Goal: Communication & Community: Answer question/provide support

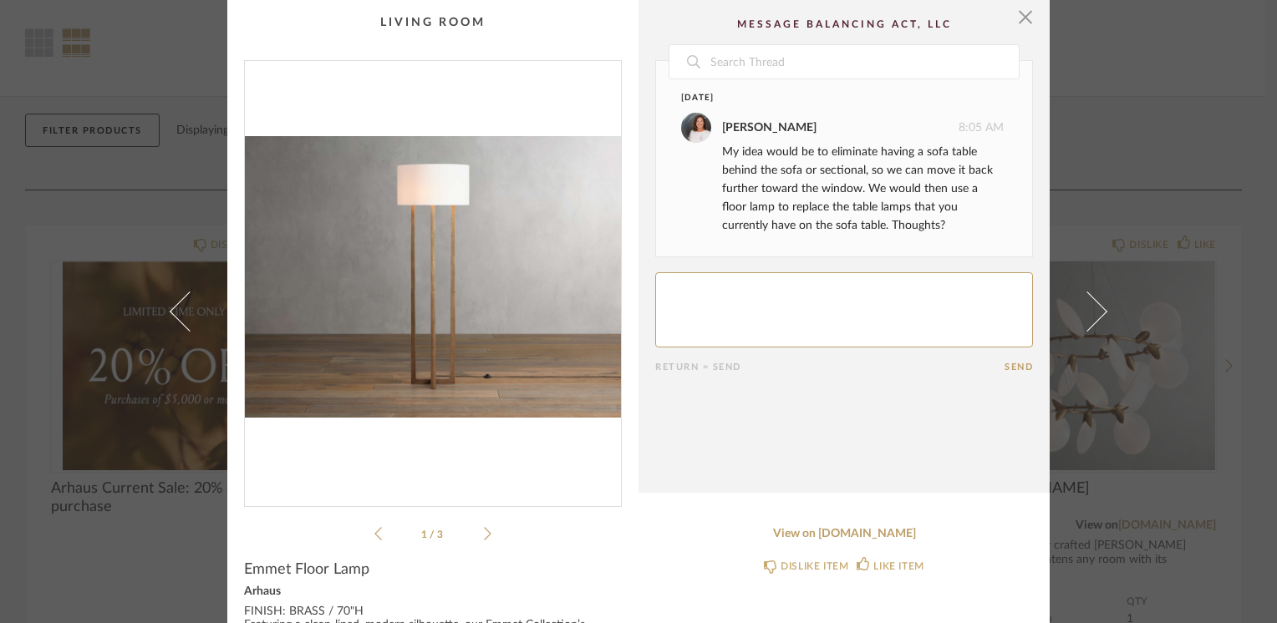
click at [687, 297] on textarea at bounding box center [844, 309] width 378 height 75
type textarea "sounds good!"
click at [1014, 368] on button "Send" at bounding box center [1018, 367] width 28 height 11
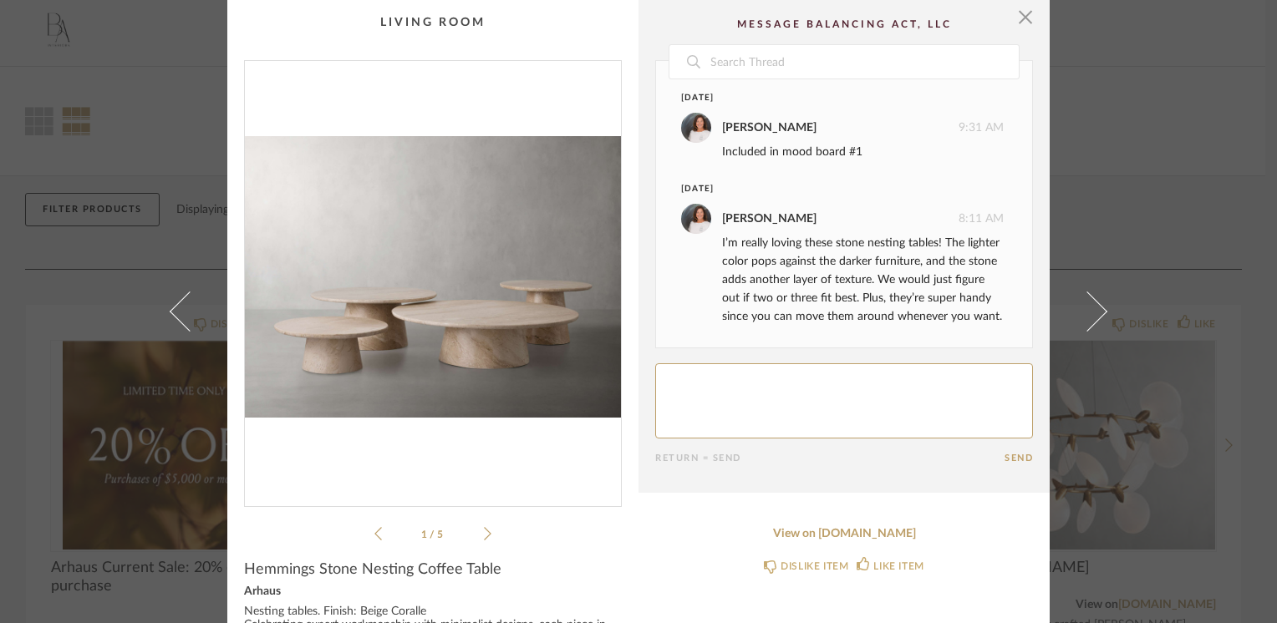
click at [704, 388] on textarea at bounding box center [844, 400] width 378 height 75
type textarea "L"
type textarea "I like them!"
click at [1005, 464] on cpp-summary-comments "Date September 18th PEGGY HERRMANN 9:31 AM Included in mood board #1 October 4t…" at bounding box center [843, 246] width 411 height 493
click at [1006, 456] on button "Send" at bounding box center [1018, 458] width 28 height 11
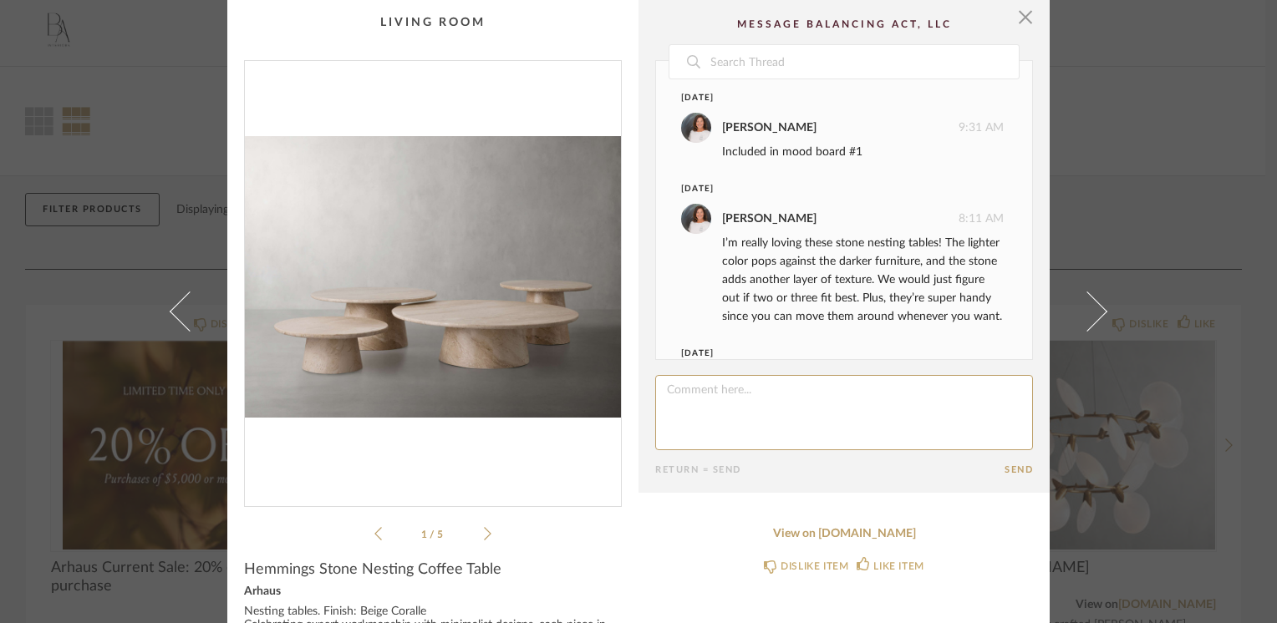
scroll to position [97, 0]
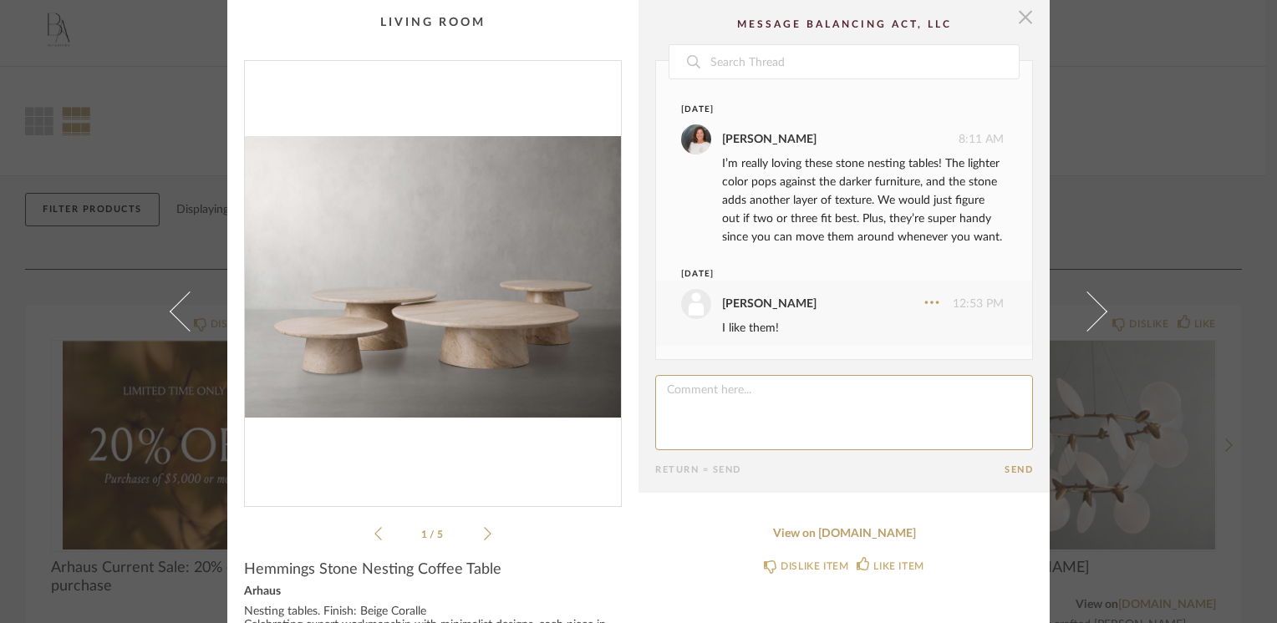
click at [1014, 20] on span "button" at bounding box center [1025, 16] width 33 height 33
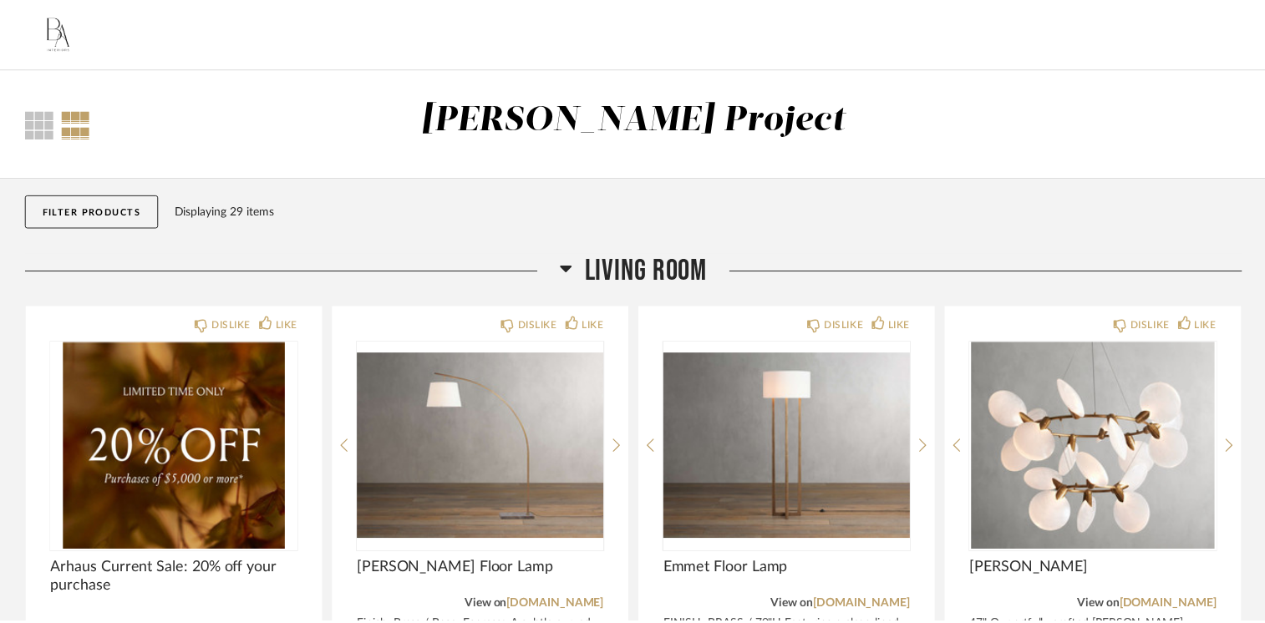
scroll to position [2, 0]
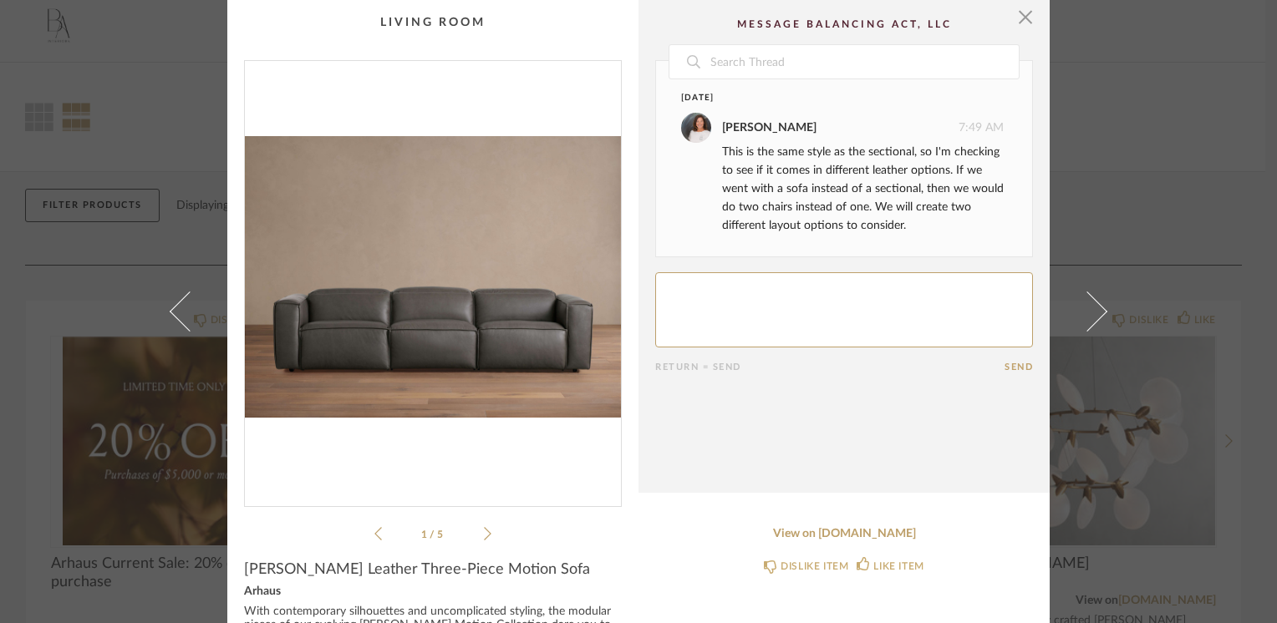
click at [718, 301] on textarea at bounding box center [844, 309] width 378 height 75
type textarea "Ok"
click at [1009, 367] on button "Send" at bounding box center [1018, 367] width 28 height 11
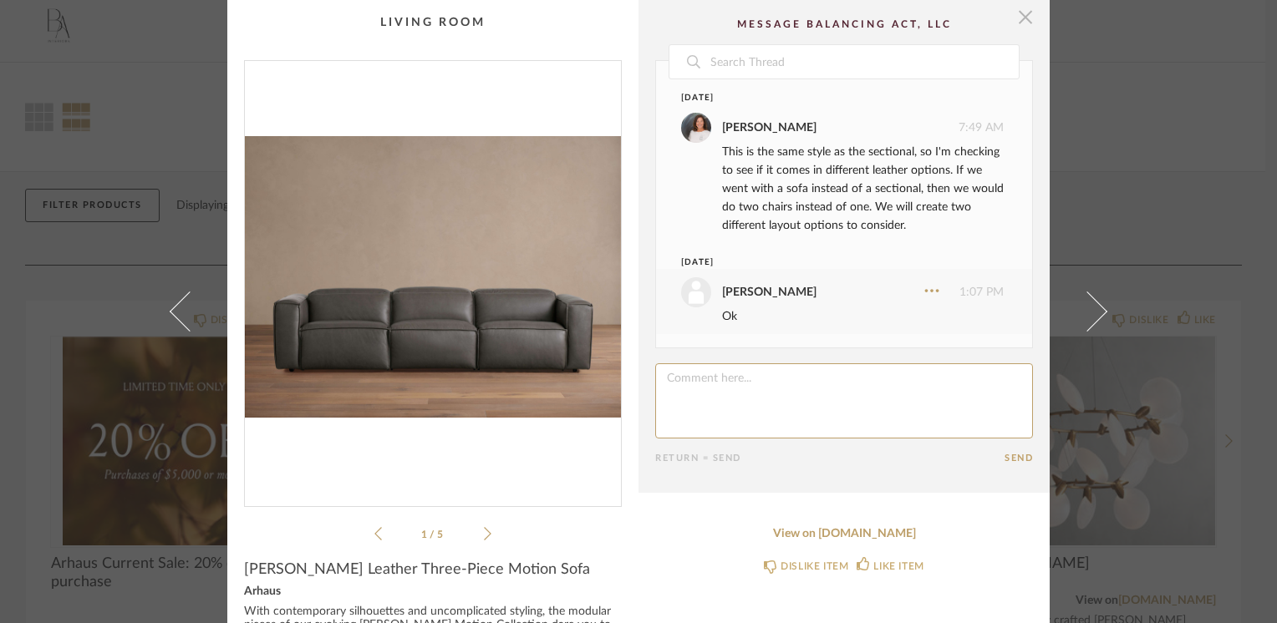
click at [1019, 22] on span "button" at bounding box center [1025, 16] width 33 height 33
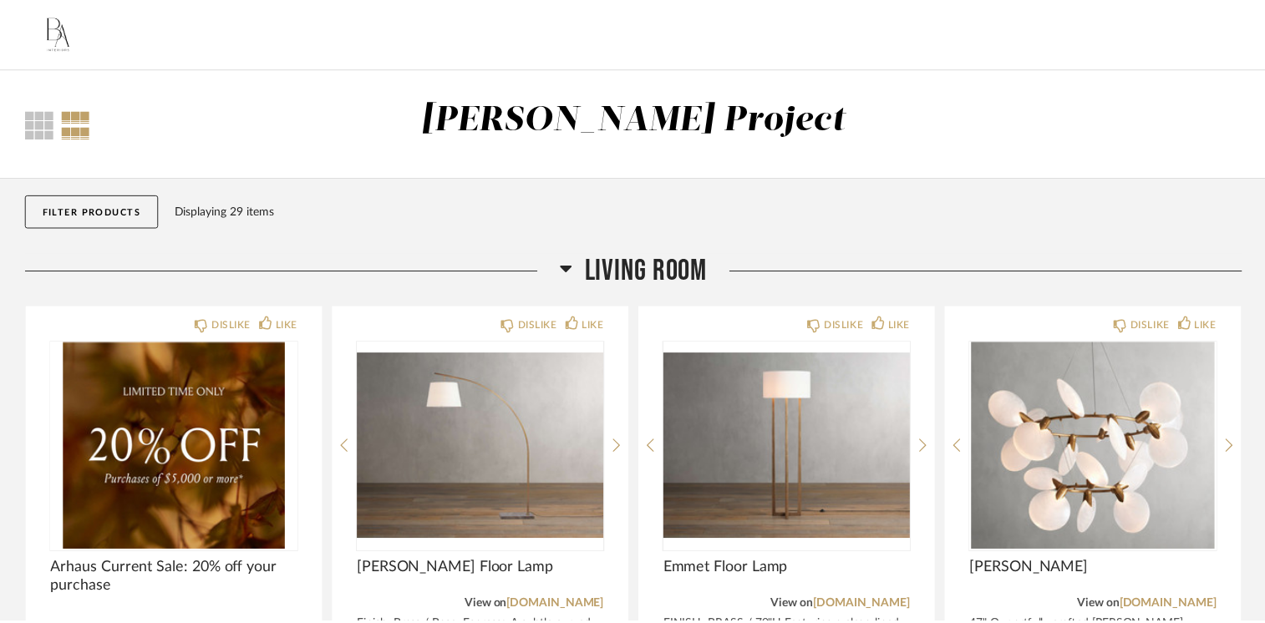
scroll to position [6, 0]
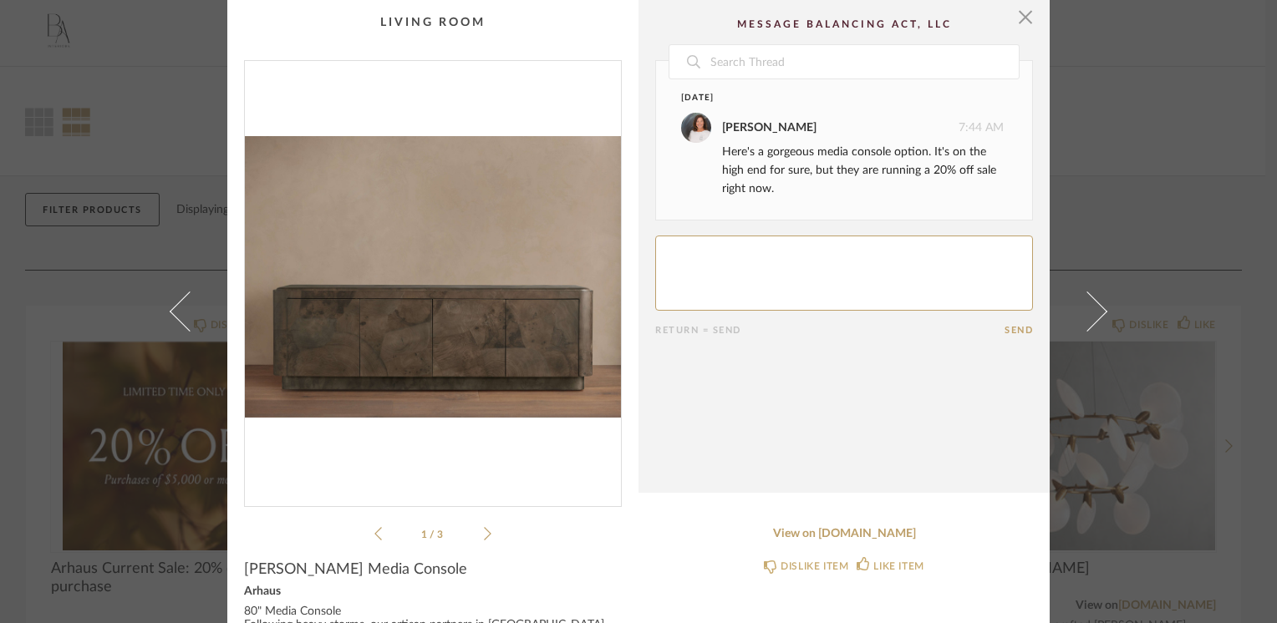
click at [689, 241] on textarea at bounding box center [844, 273] width 378 height 75
type textarea "I like this one the best of the 3. What is the price difference?"
click at [1010, 328] on button "Send" at bounding box center [1018, 330] width 28 height 11
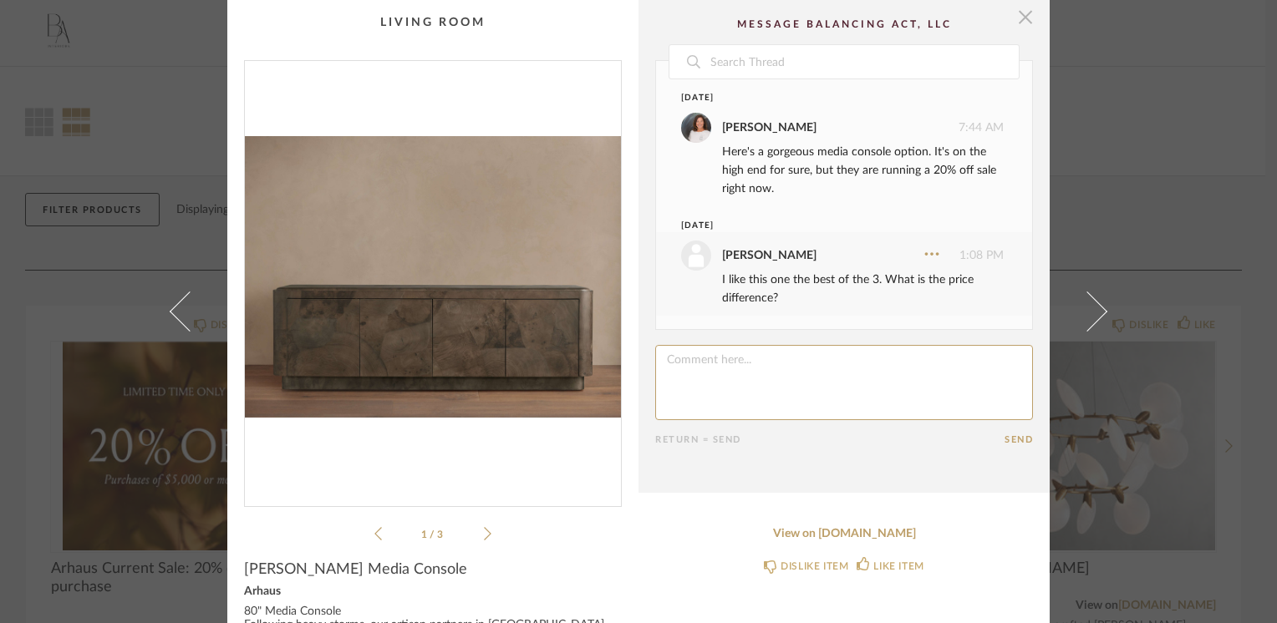
click at [1019, 25] on span "button" at bounding box center [1025, 16] width 33 height 33
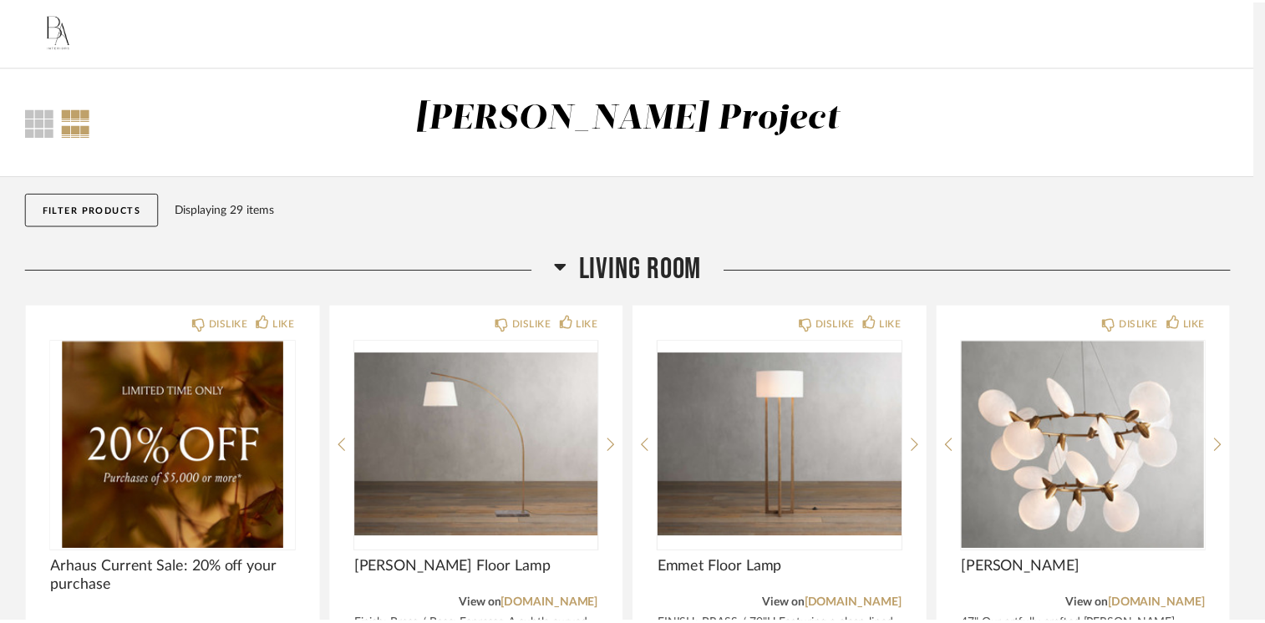
scroll to position [1, 0]
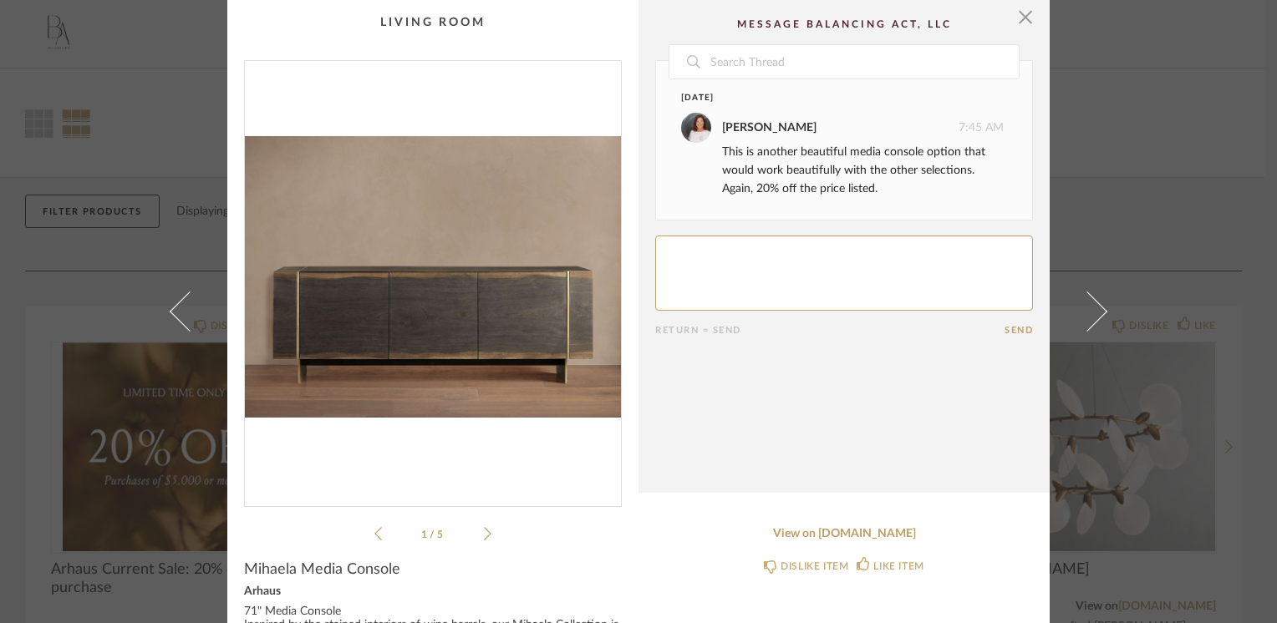
click at [666, 252] on textarea at bounding box center [844, 273] width 378 height 75
type textarea "This is a really close 2nd.... How much of a savings over the 3rd?"
click at [1005, 329] on button "Send" at bounding box center [1018, 330] width 28 height 11
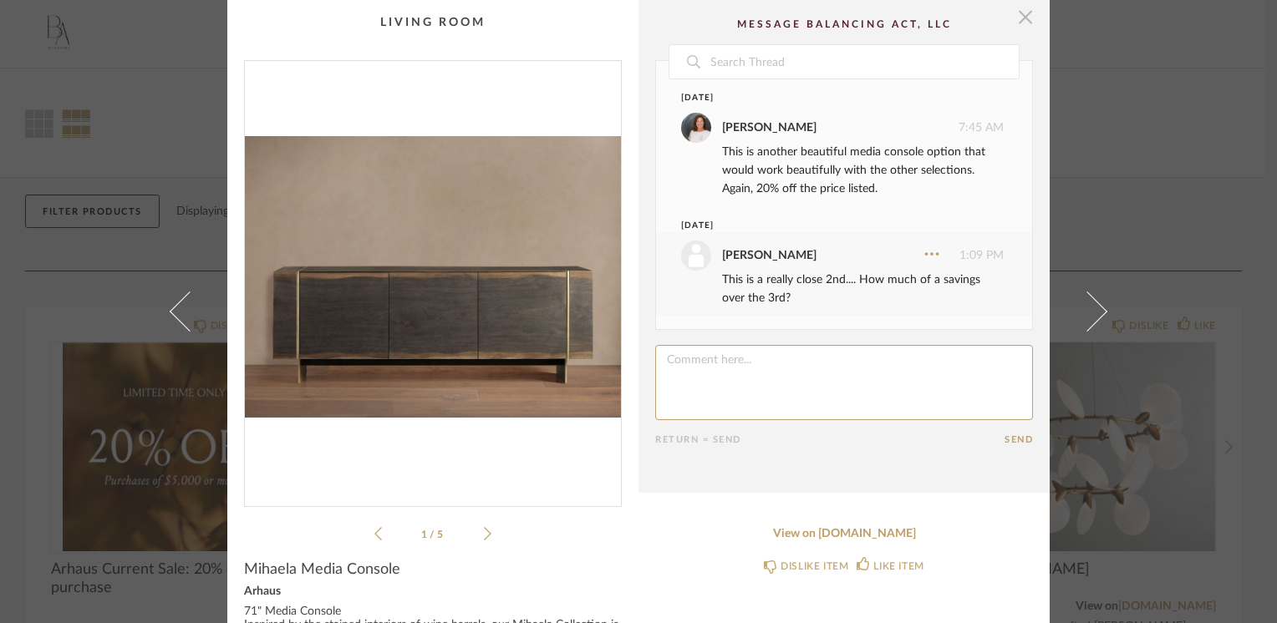
click at [1013, 17] on span "button" at bounding box center [1025, 16] width 33 height 33
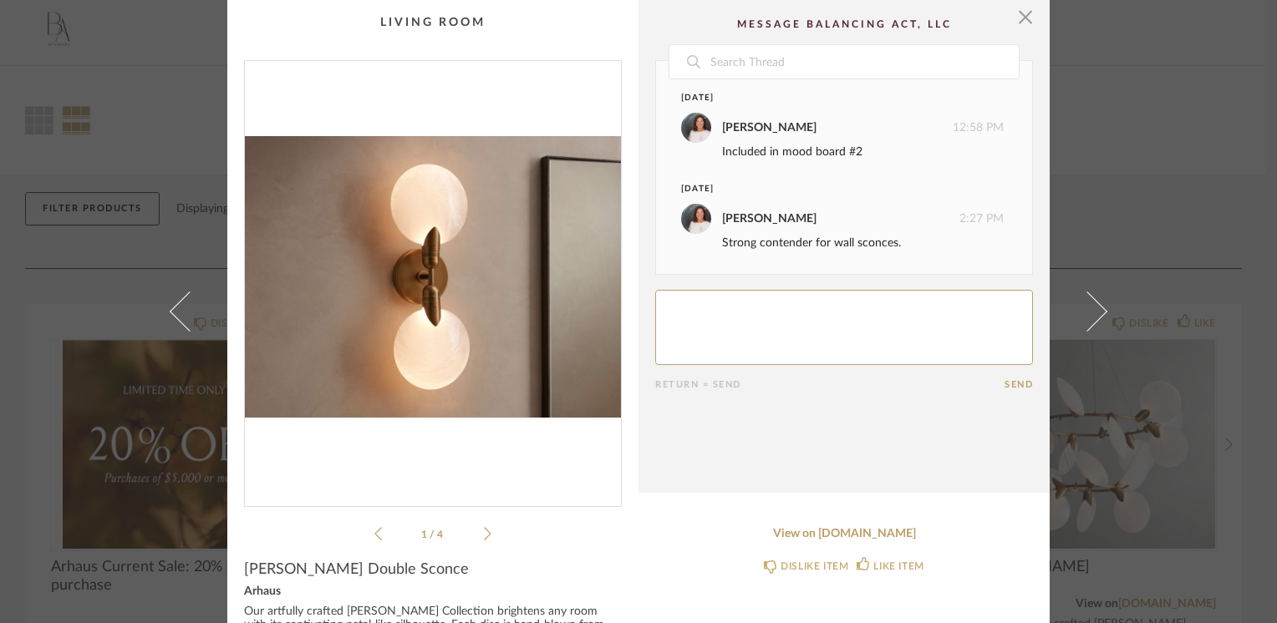
click at [705, 313] on textarea at bounding box center [844, 327] width 378 height 75
type textarea "obvious choice if it mates with the chandelier."
click at [1011, 386] on button "Send" at bounding box center [1018, 384] width 28 height 11
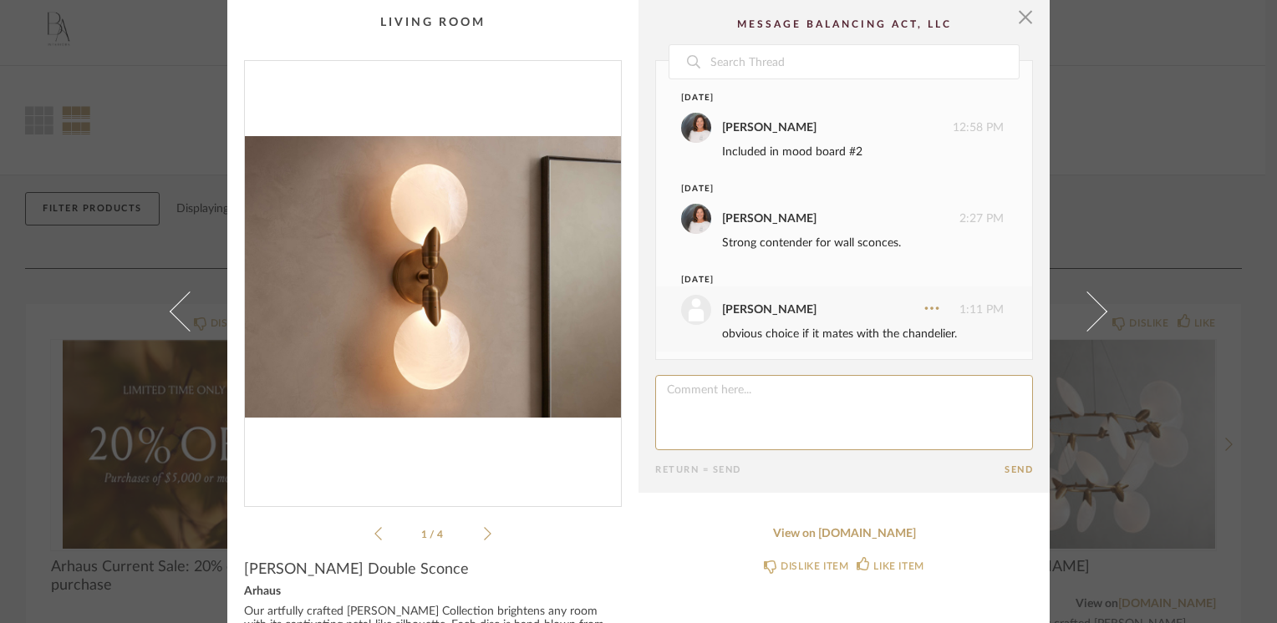
scroll to position [6, 0]
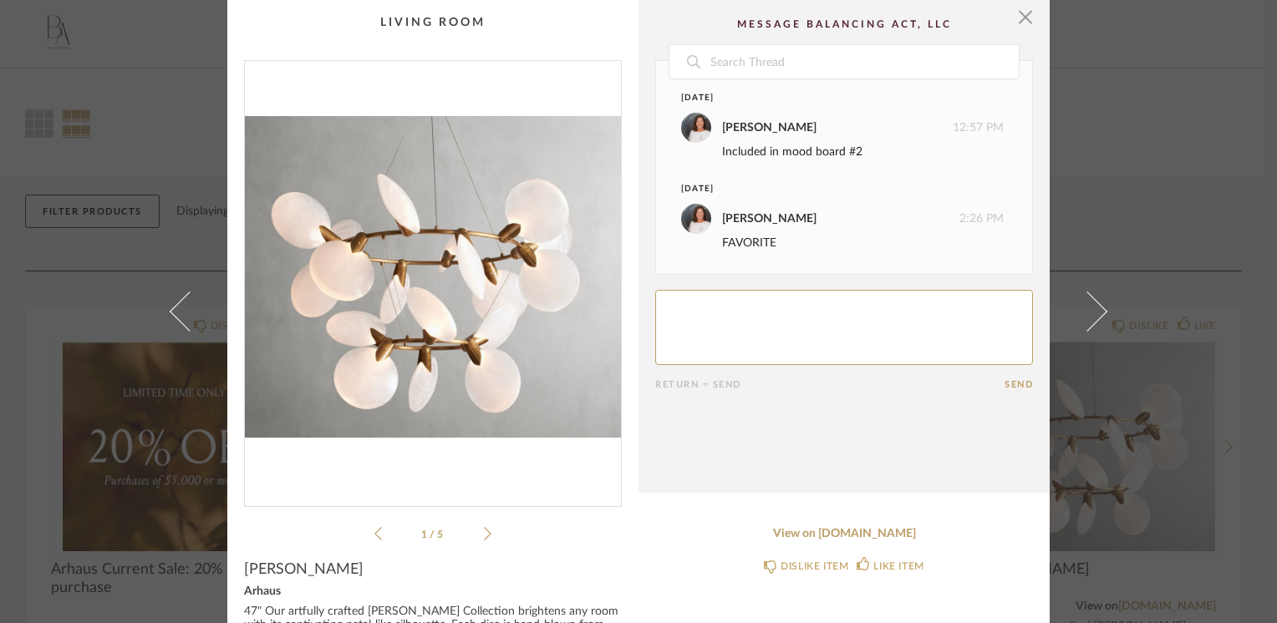
click at [660, 316] on textarea at bounding box center [844, 327] width 378 height 75
type textarea "very nice. Is it the right size?"
click at [1016, 386] on button "Send" at bounding box center [1018, 384] width 28 height 11
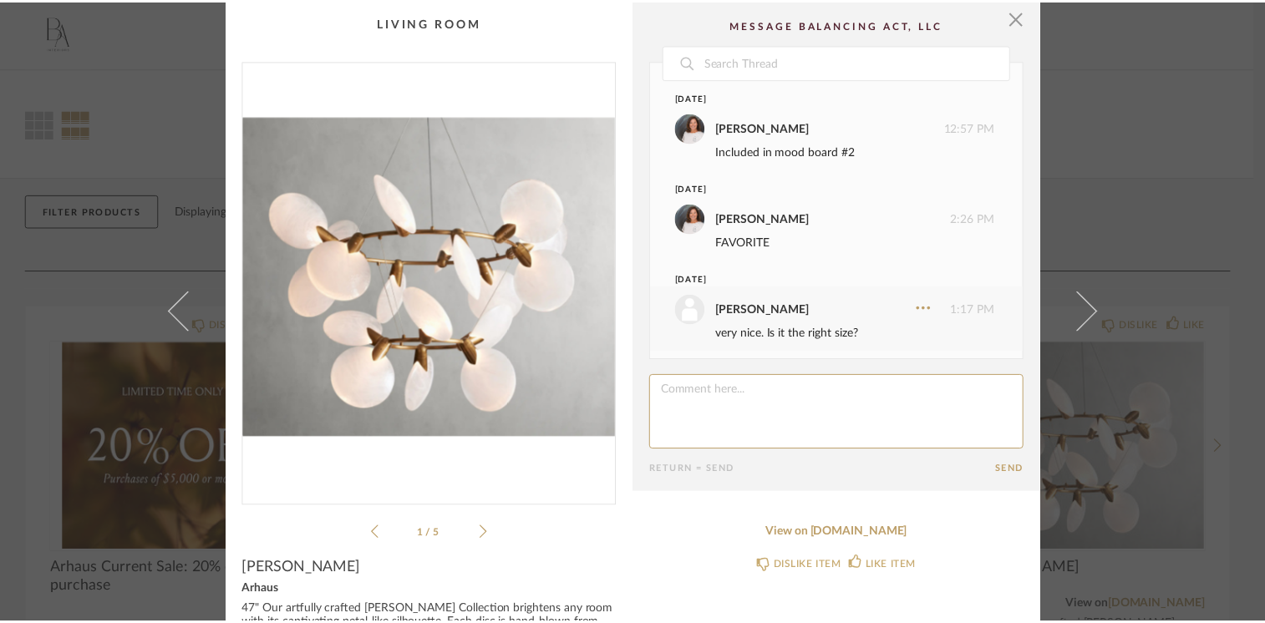
scroll to position [6, 0]
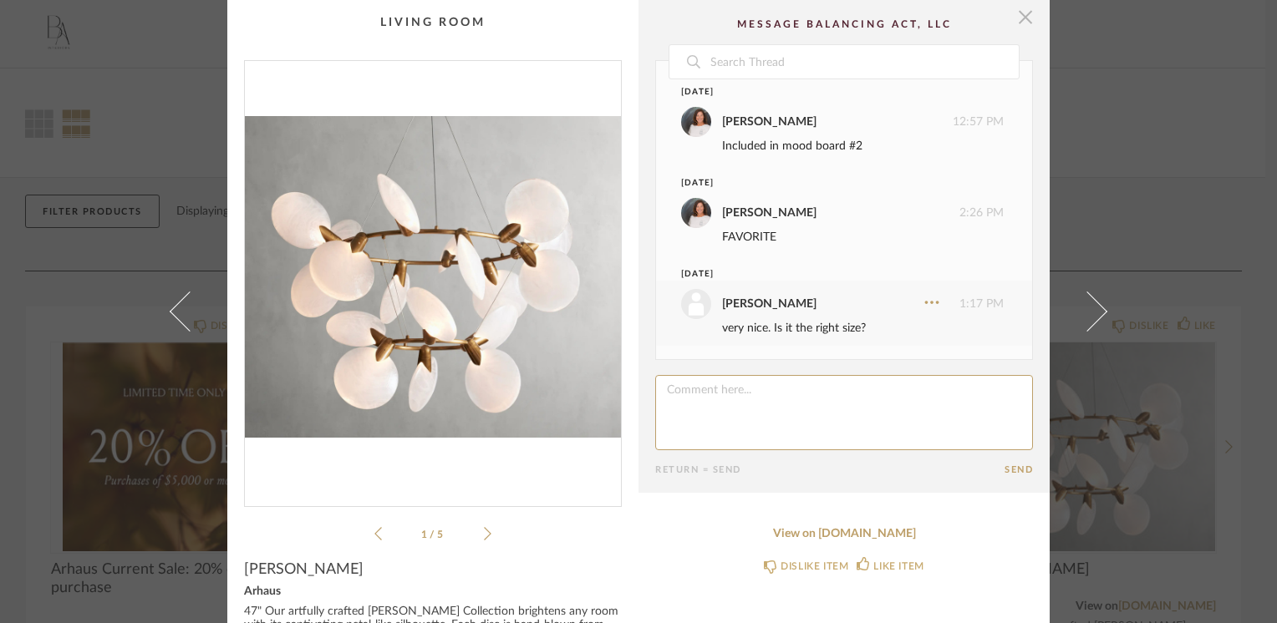
click at [1027, 15] on span "button" at bounding box center [1025, 16] width 33 height 33
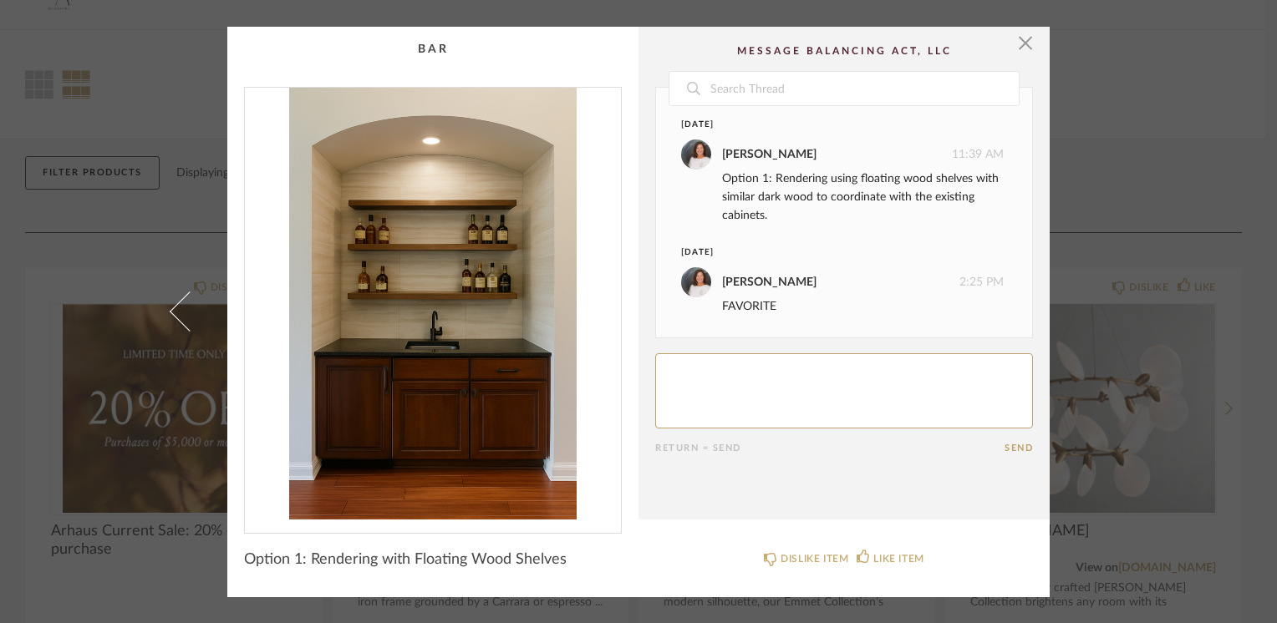
click at [805, 366] on textarea at bounding box center [844, 390] width 378 height 75
type textarea "I like it!"
click at [1012, 443] on button "Send" at bounding box center [1018, 448] width 28 height 11
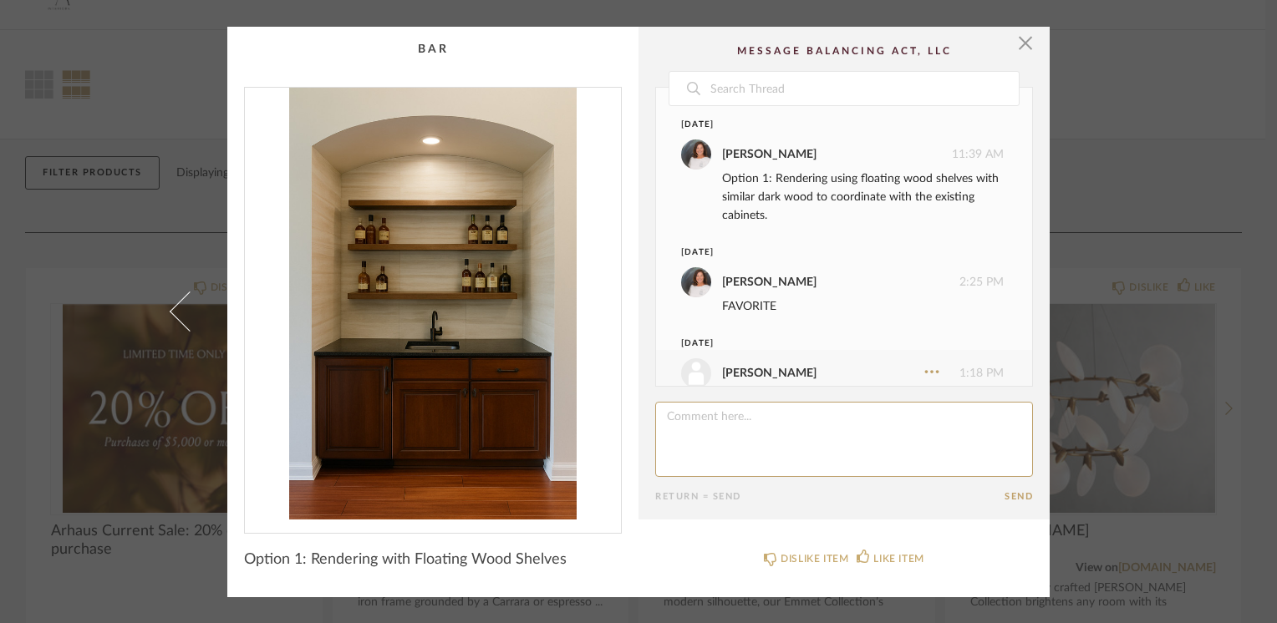
scroll to position [43, 0]
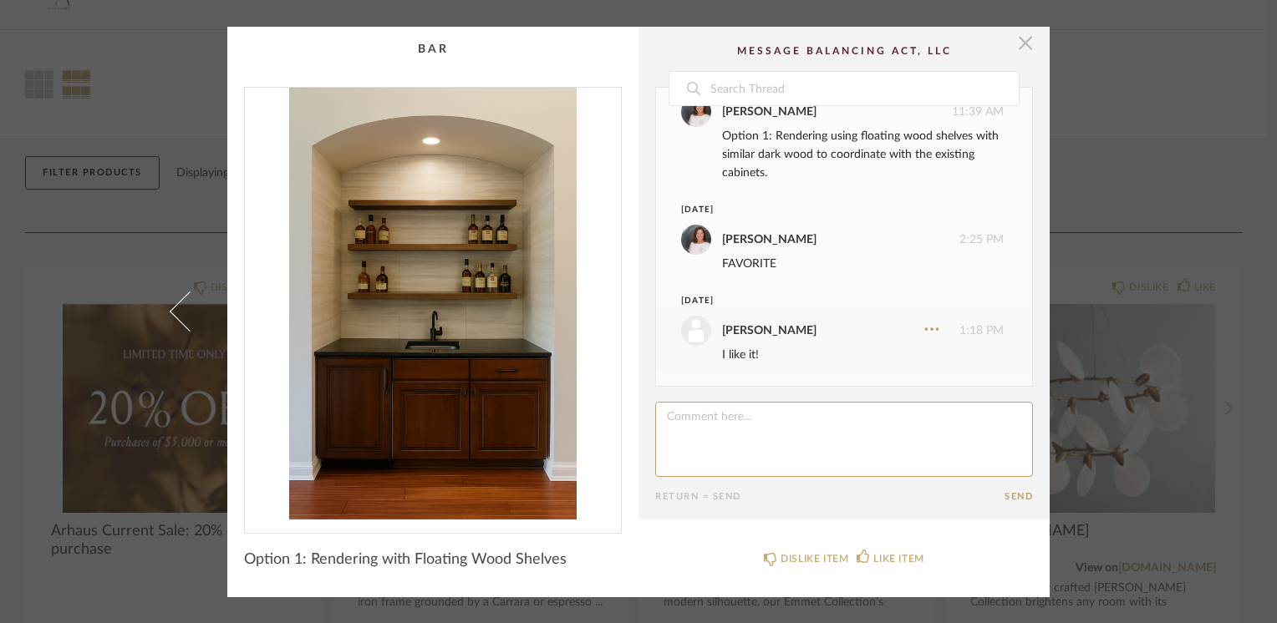
click at [1026, 48] on span "button" at bounding box center [1025, 43] width 33 height 33
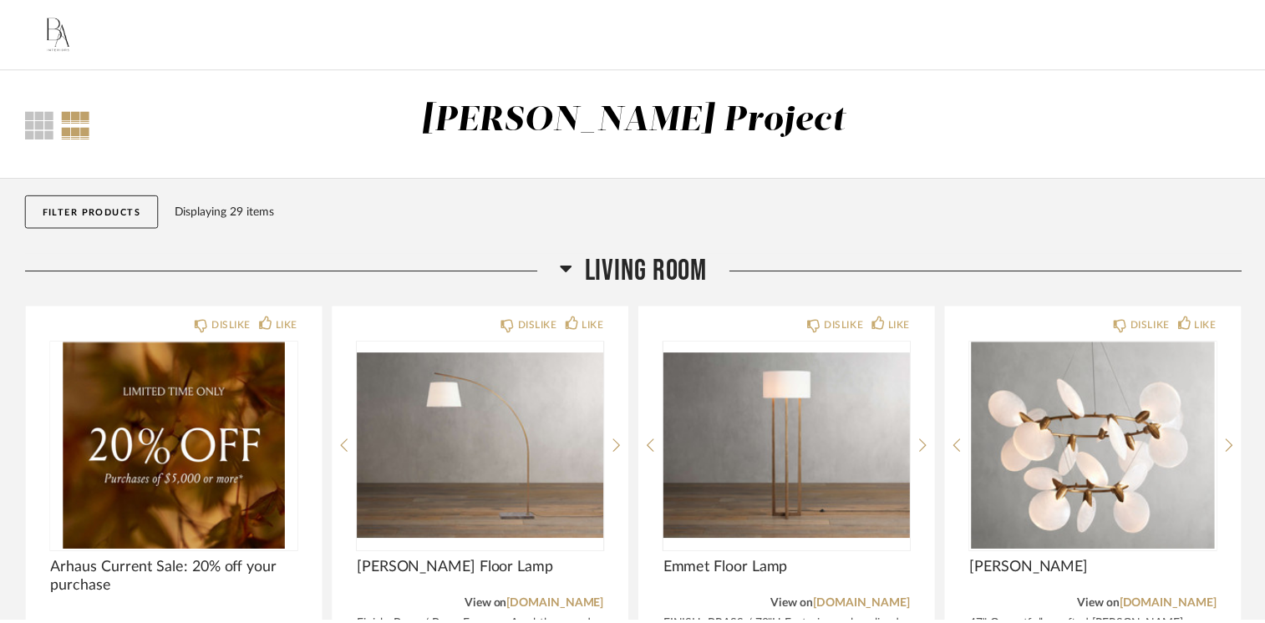
scroll to position [38, 0]
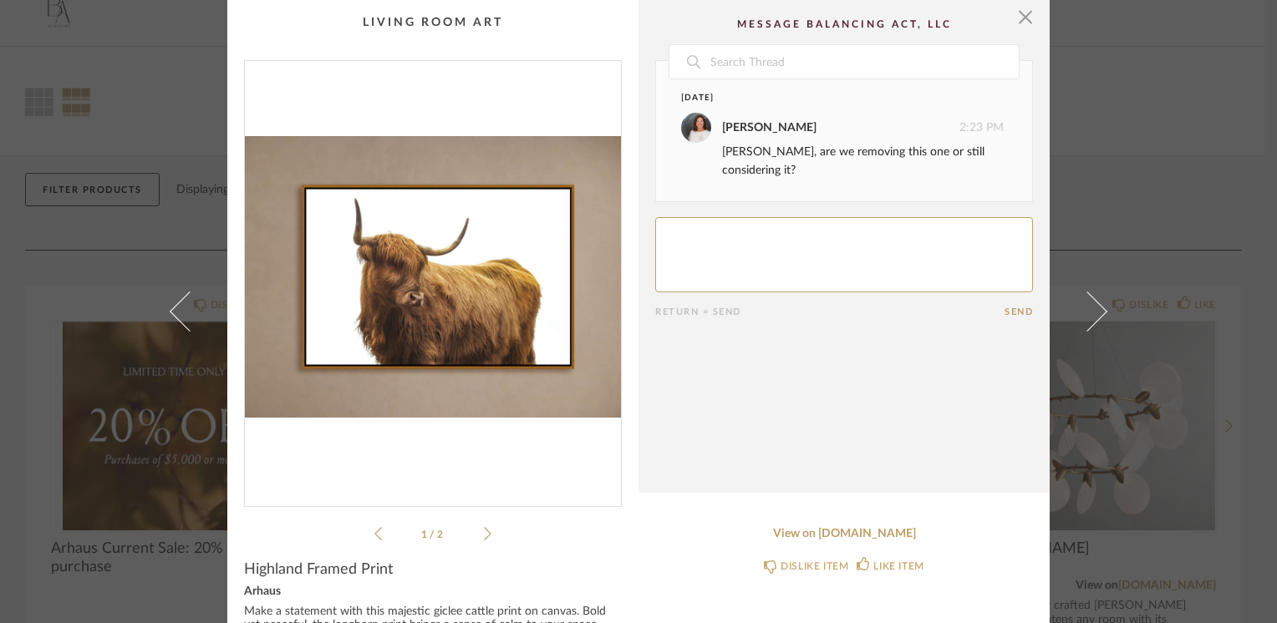
click at [678, 217] on textarea at bounding box center [844, 254] width 378 height 75
type textarea "Remove."
click at [1014, 20] on span "button" at bounding box center [1025, 16] width 33 height 33
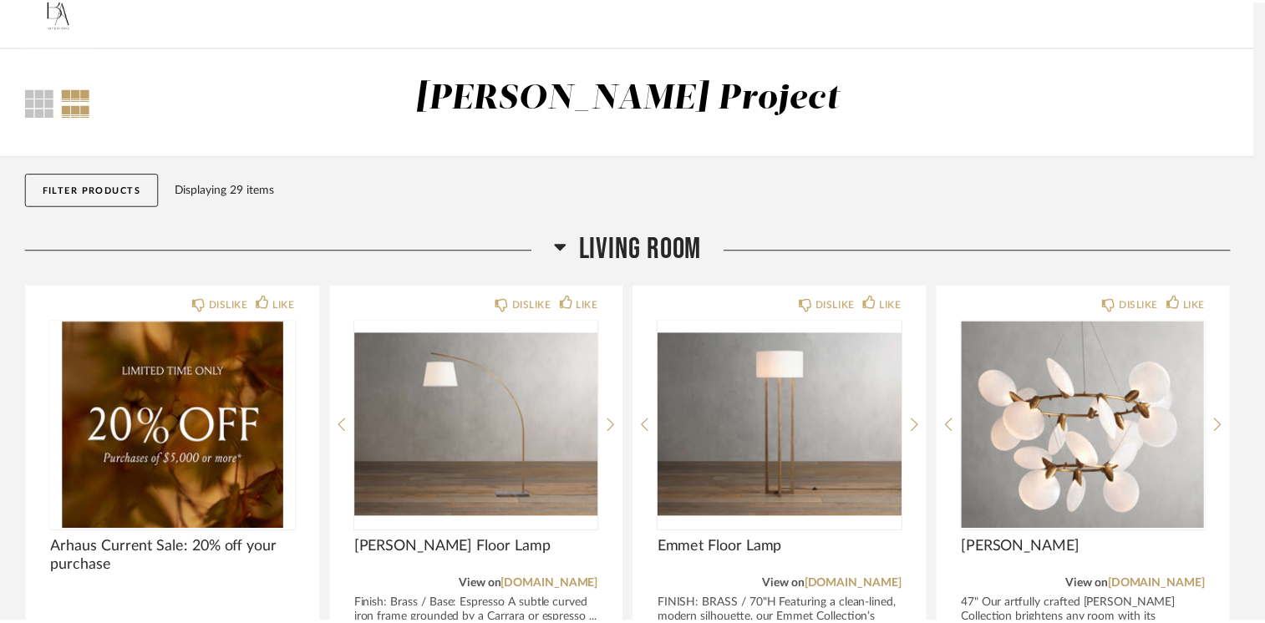
scroll to position [21, 0]
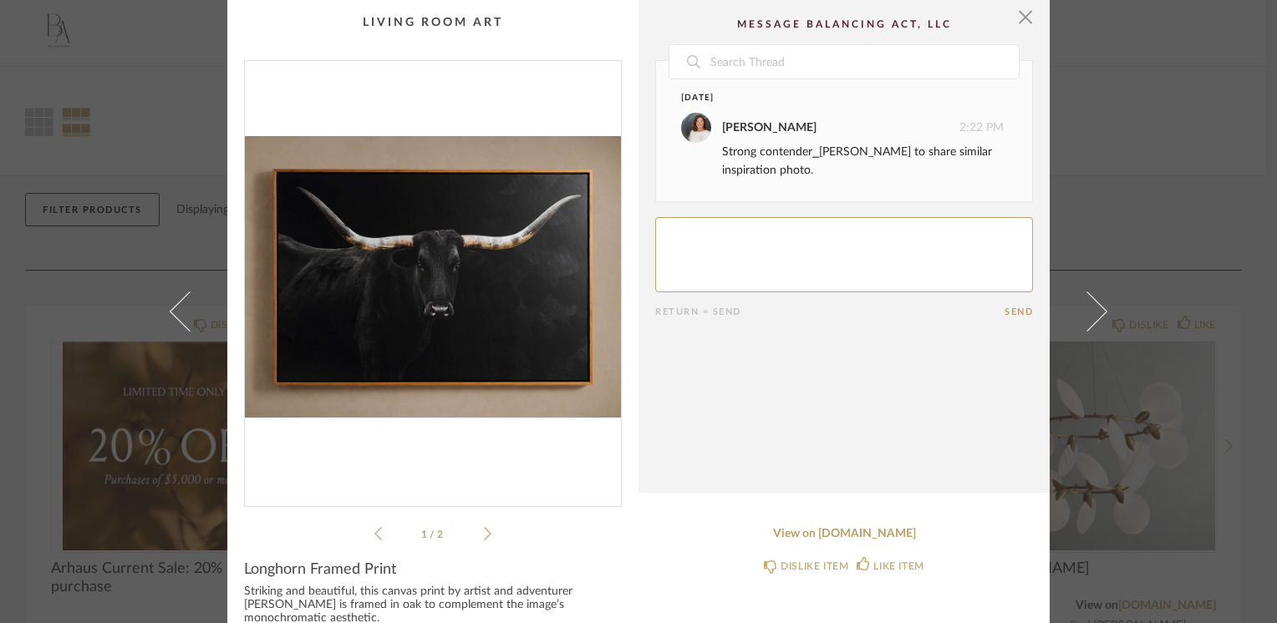
click at [671, 231] on textarea at bounding box center [844, 254] width 378 height 75
type textarea "I really like him. All the black is cool!"
click at [1004, 313] on button "Send" at bounding box center [1018, 312] width 28 height 11
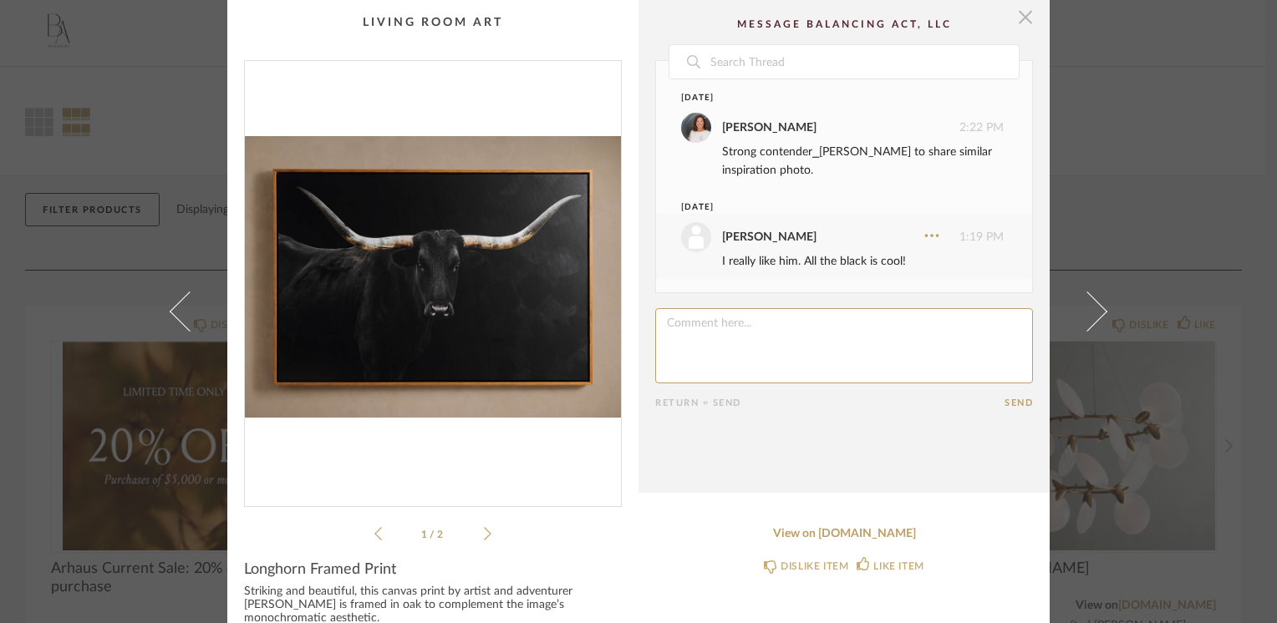
click at [1024, 19] on span "button" at bounding box center [1025, 16] width 33 height 33
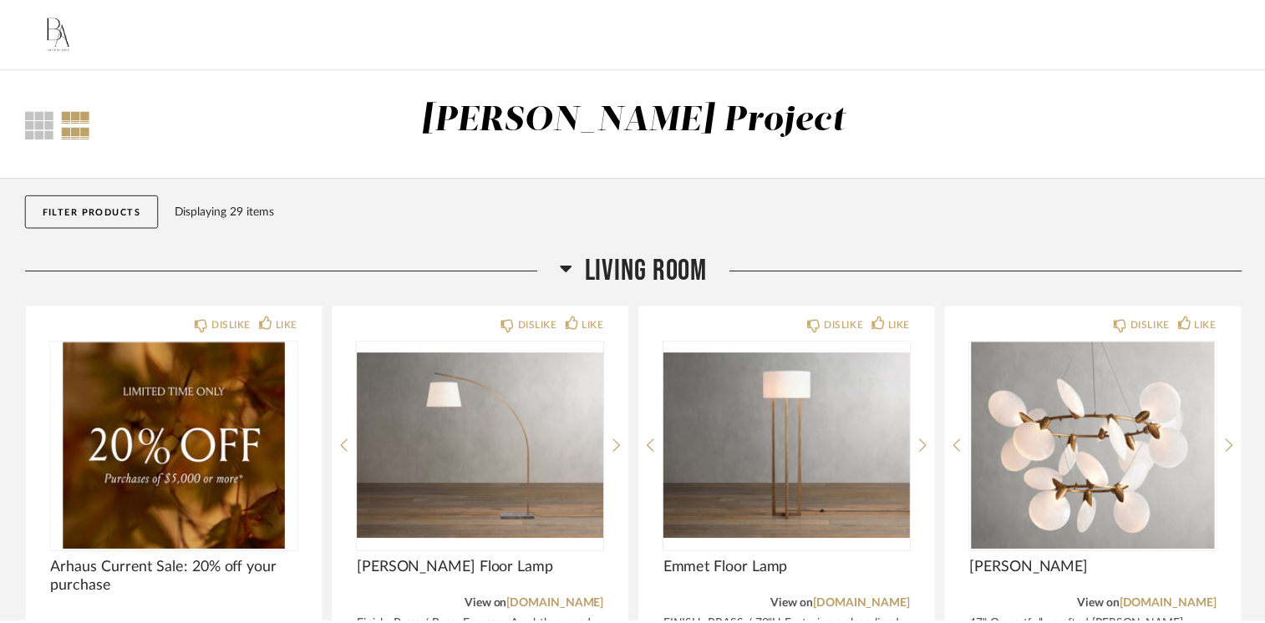
scroll to position [1, 0]
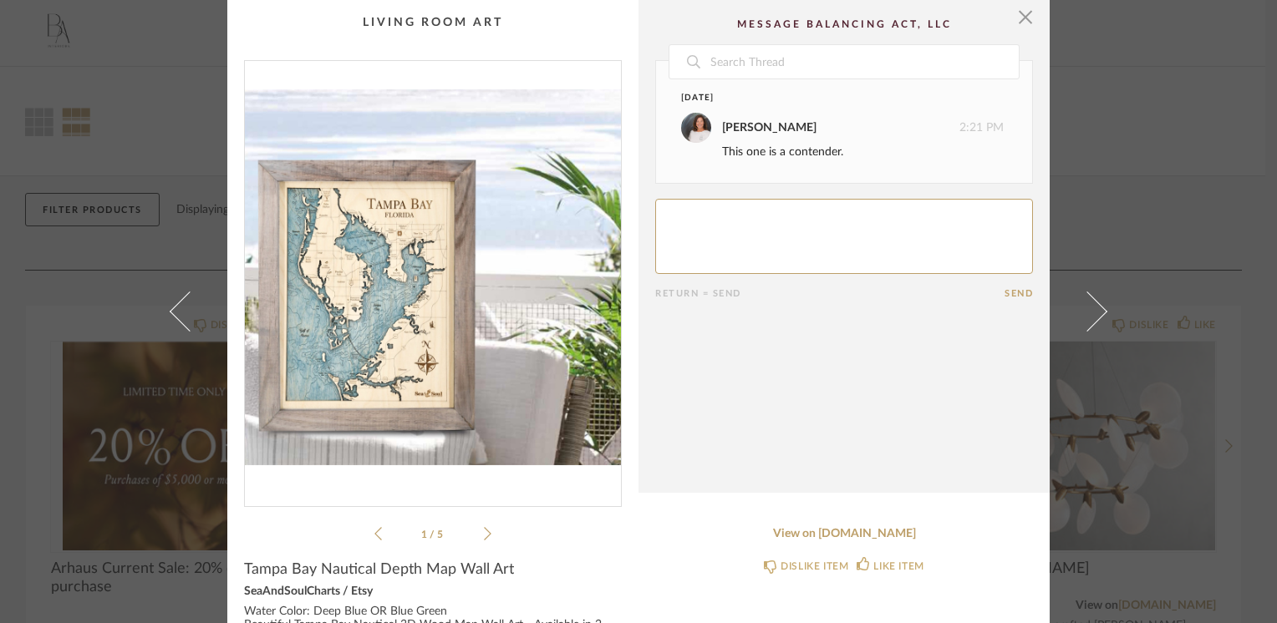
click at [673, 219] on textarea at bounding box center [844, 236] width 378 height 75
type textarea "I like it. not sure if it goes good with the black cow.... I like black longhor…"
click at [1013, 293] on button "Send" at bounding box center [1018, 293] width 28 height 11
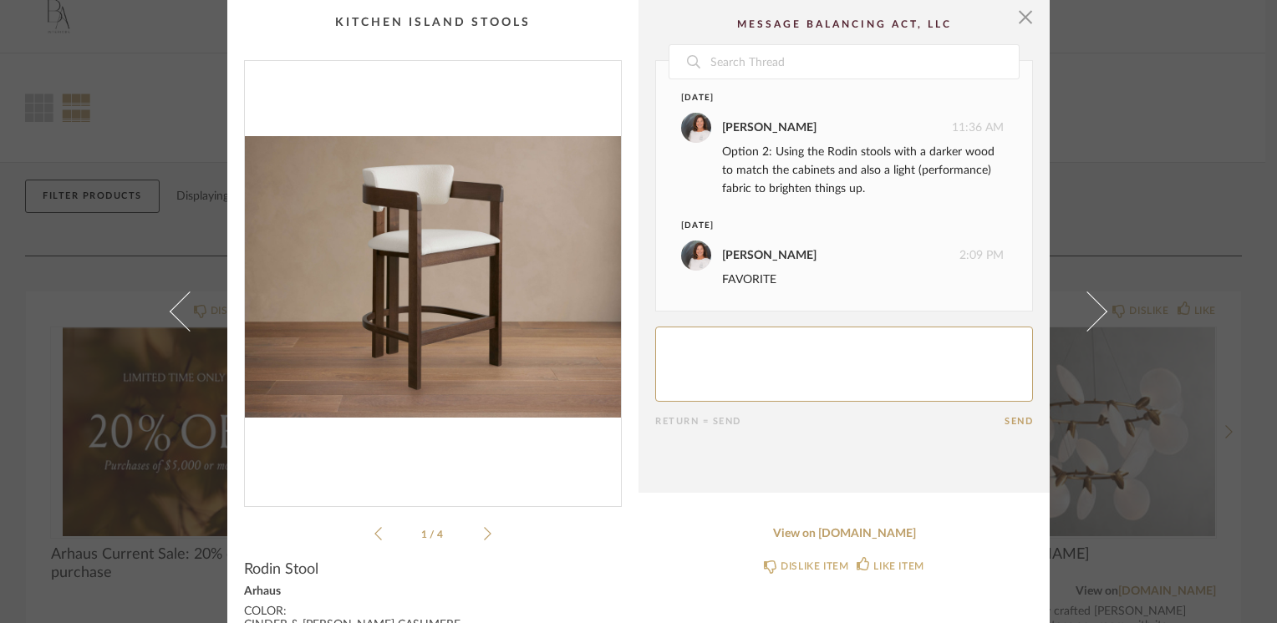
click at [776, 346] on textarea at bounding box center [844, 364] width 378 height 75
type textarea "I like them."
click at [1029, 21] on cpp-summary-comments "Date [DATE] [PERSON_NAME] 11:36 AM Option 2: Using the Rodin stools with a dark…" at bounding box center [843, 246] width 411 height 493
click at [1014, 18] on span "button" at bounding box center [1025, 16] width 33 height 33
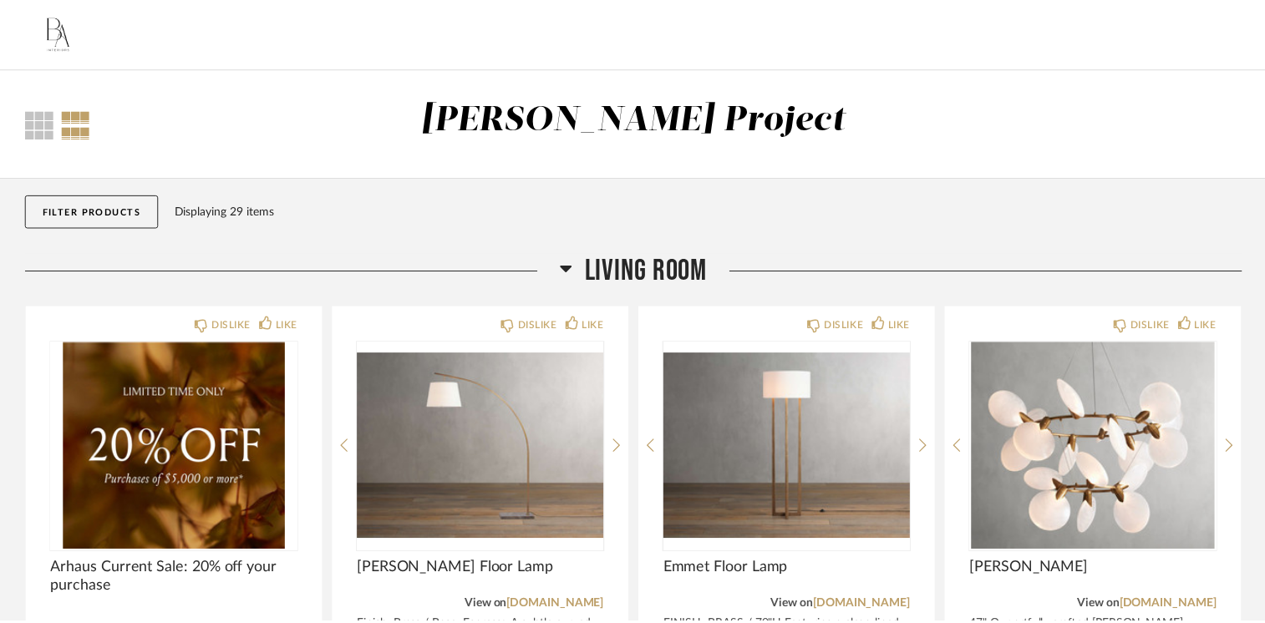
scroll to position [15, 0]
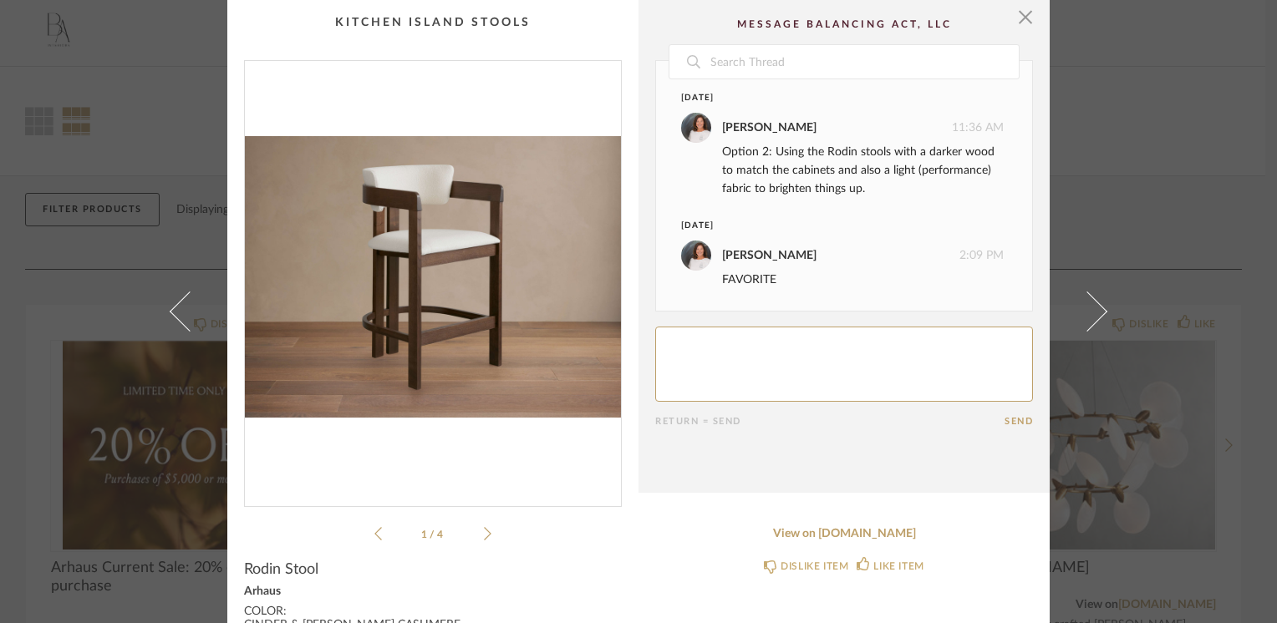
click at [799, 353] on textarea at bounding box center [844, 364] width 378 height 75
type textarea "I like them."
click at [1004, 422] on button "Send" at bounding box center [1018, 421] width 28 height 11
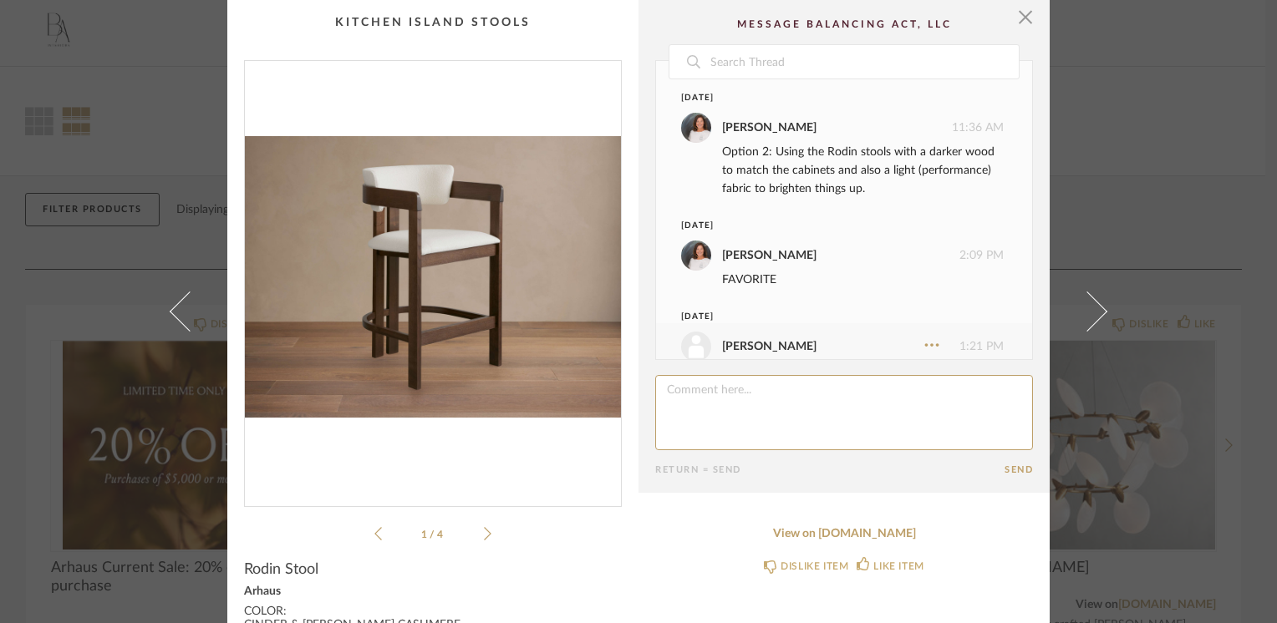
scroll to position [43, 0]
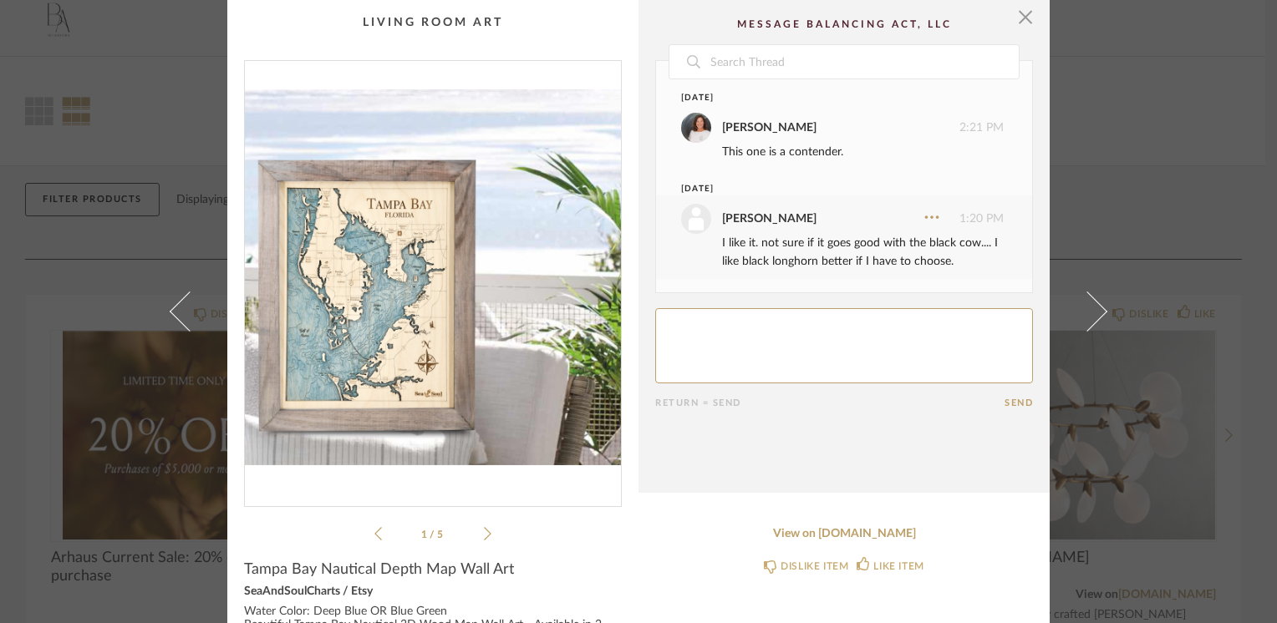
click at [1018, 403] on button "Send" at bounding box center [1018, 403] width 28 height 11
